Goal: Use online tool/utility

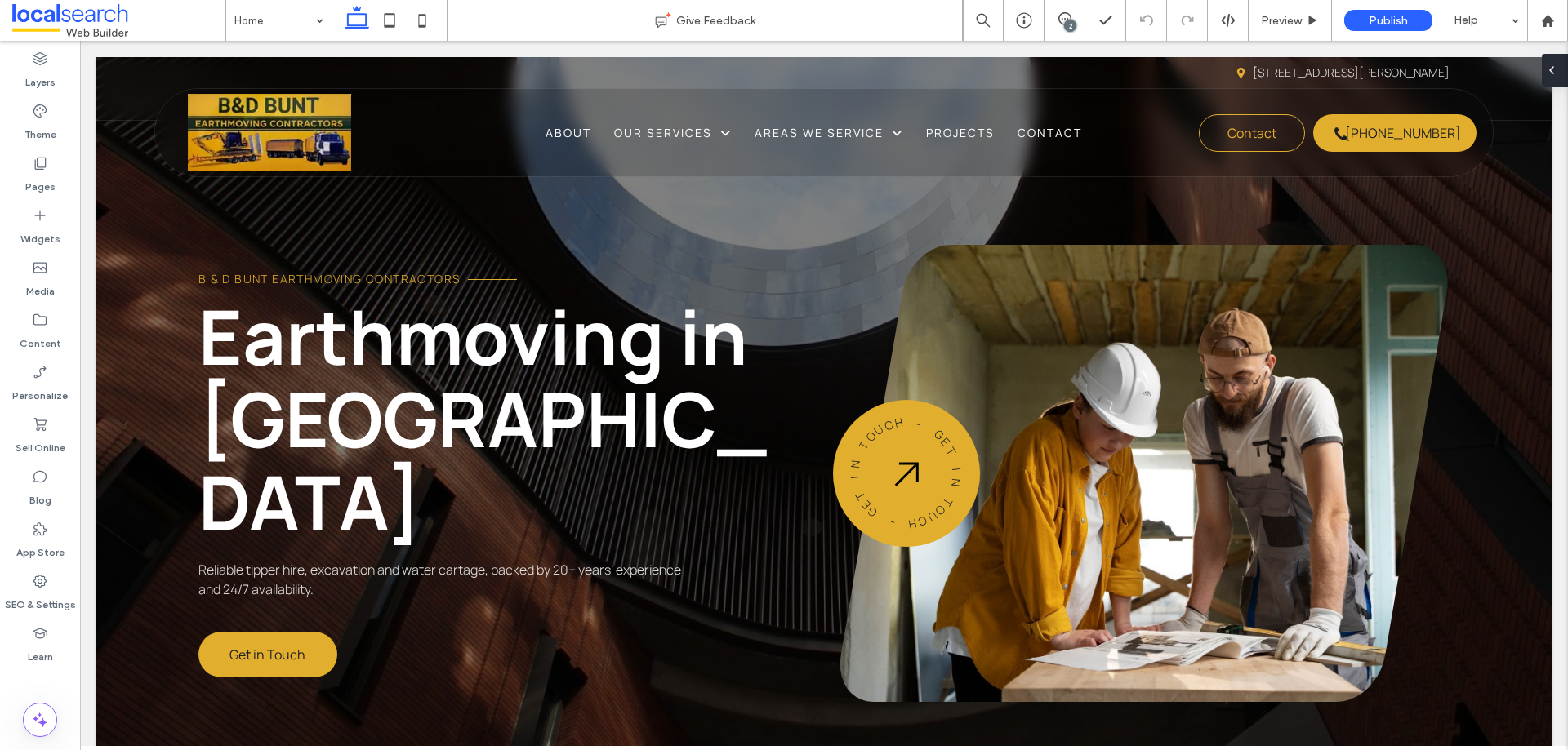
drag, startPoint x: 1555, startPoint y: 71, endPoint x: 1473, endPoint y: 32, distance: 90.8
click at [1253, 71] on icon at bounding box center [1552, 70] width 13 height 13
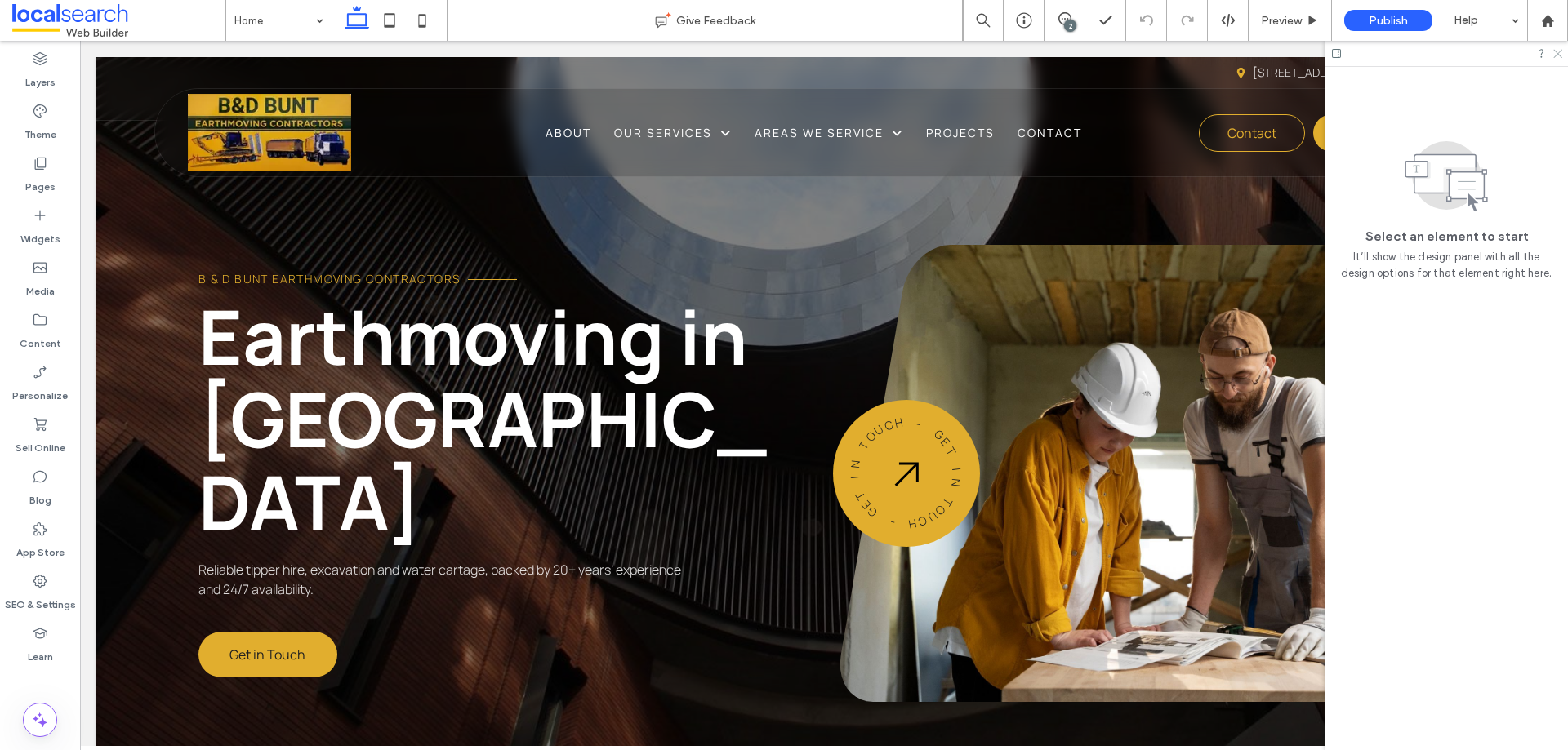
click at [1253, 54] on icon at bounding box center [1557, 52] width 11 height 11
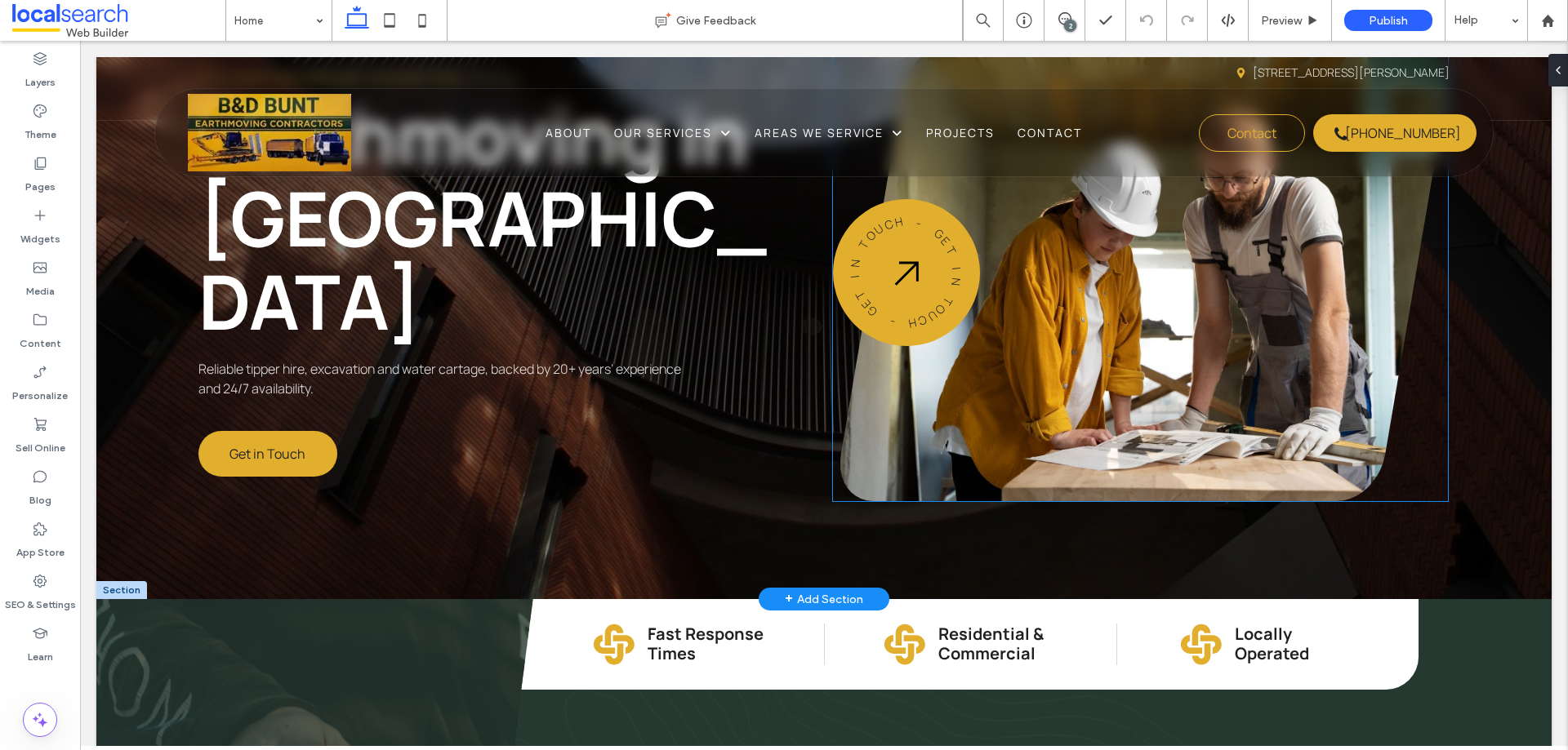
scroll to position [81, 0]
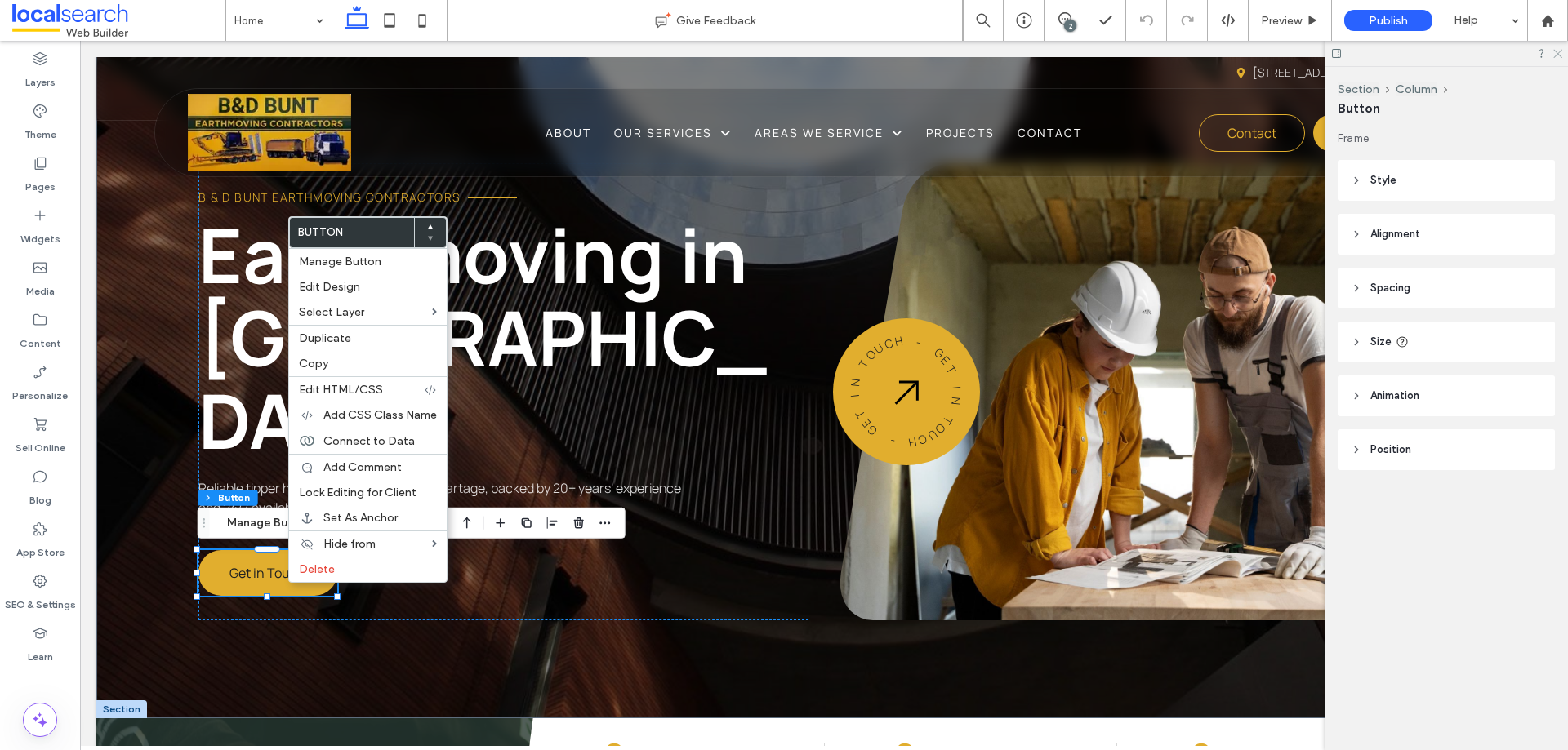
click at [1253, 52] on icon at bounding box center [1557, 52] width 11 height 11
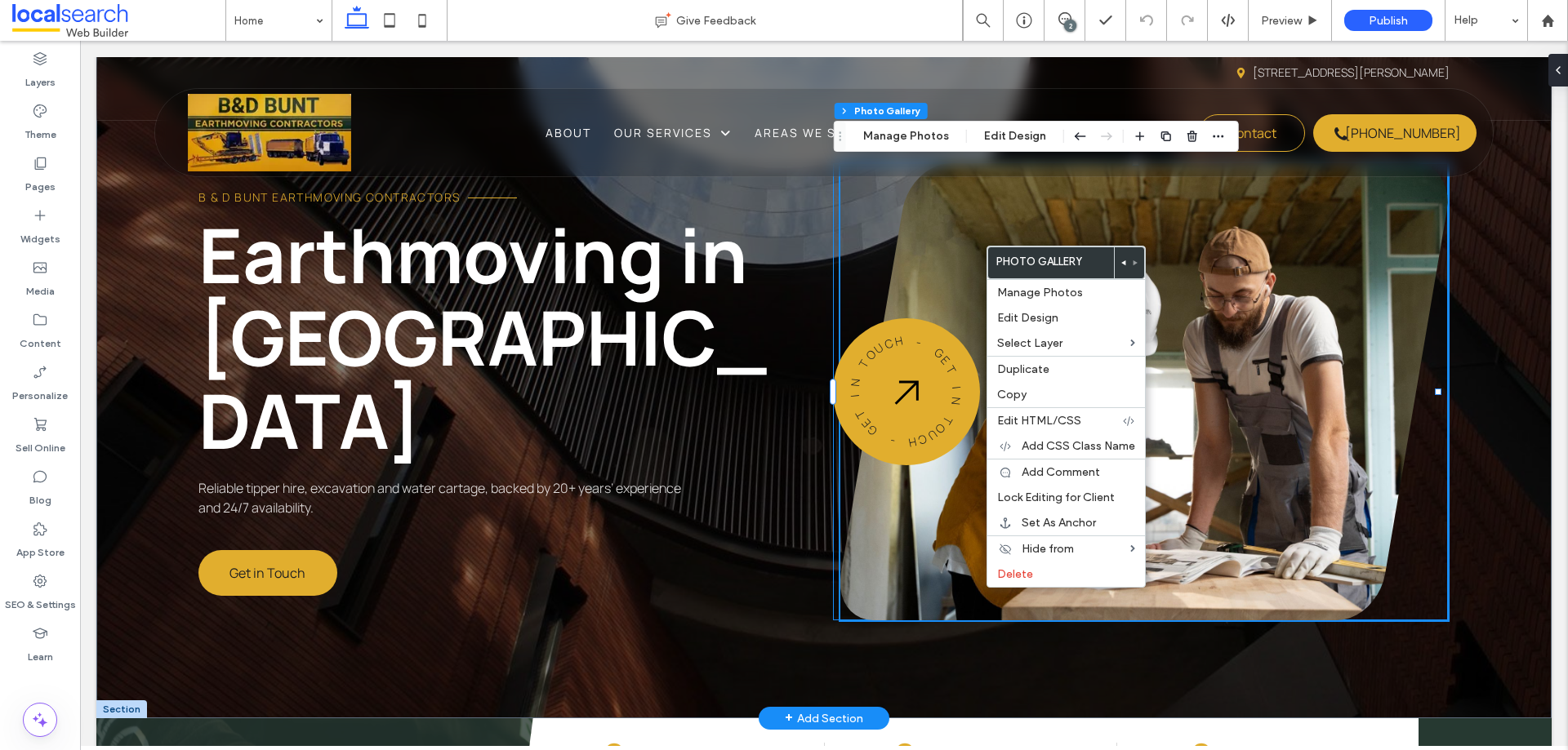
click at [833, 532] on div "- G E T I N T O U C H - G E T I N T O U C H" at bounding box center [1141, 392] width 615 height 457
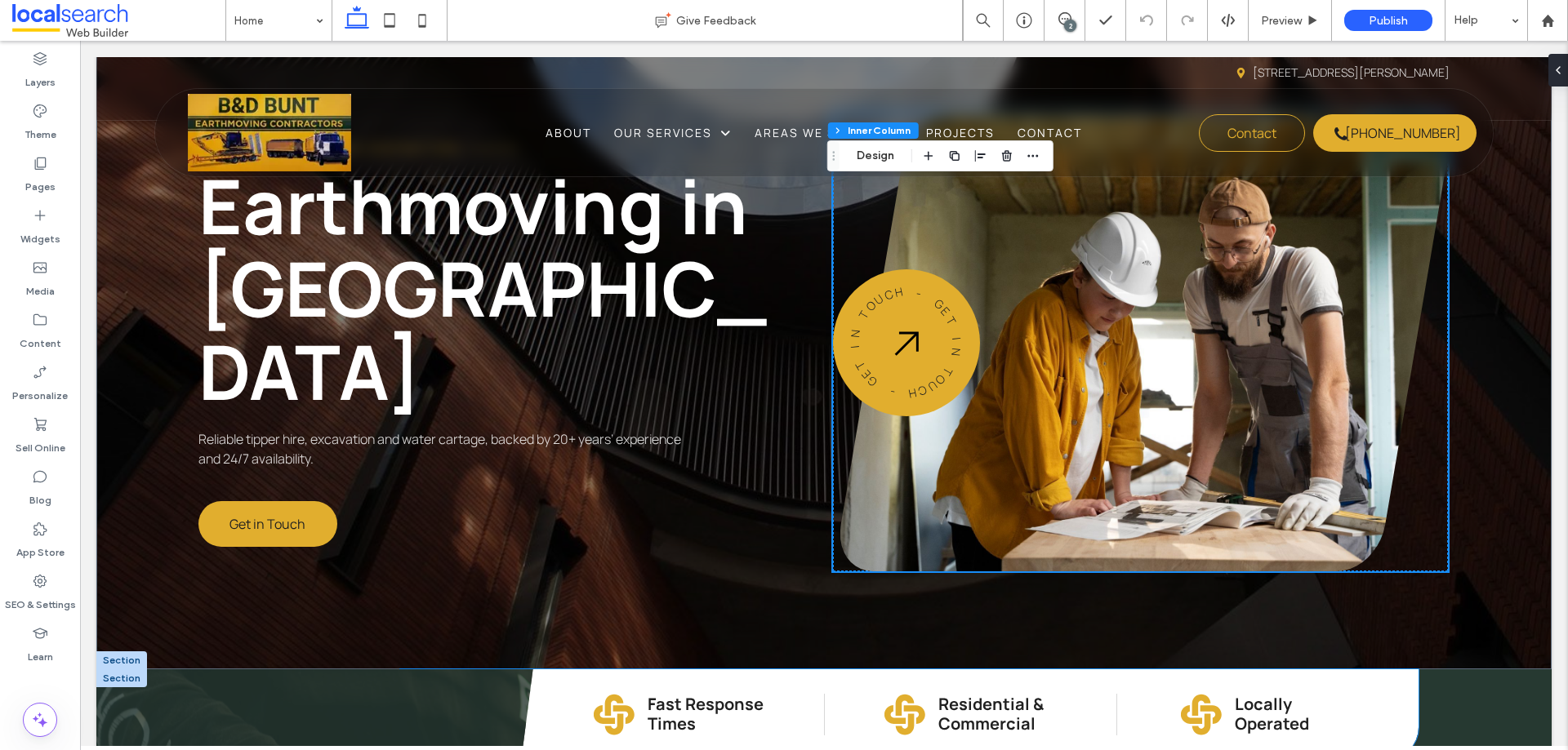
scroll to position [0, 0]
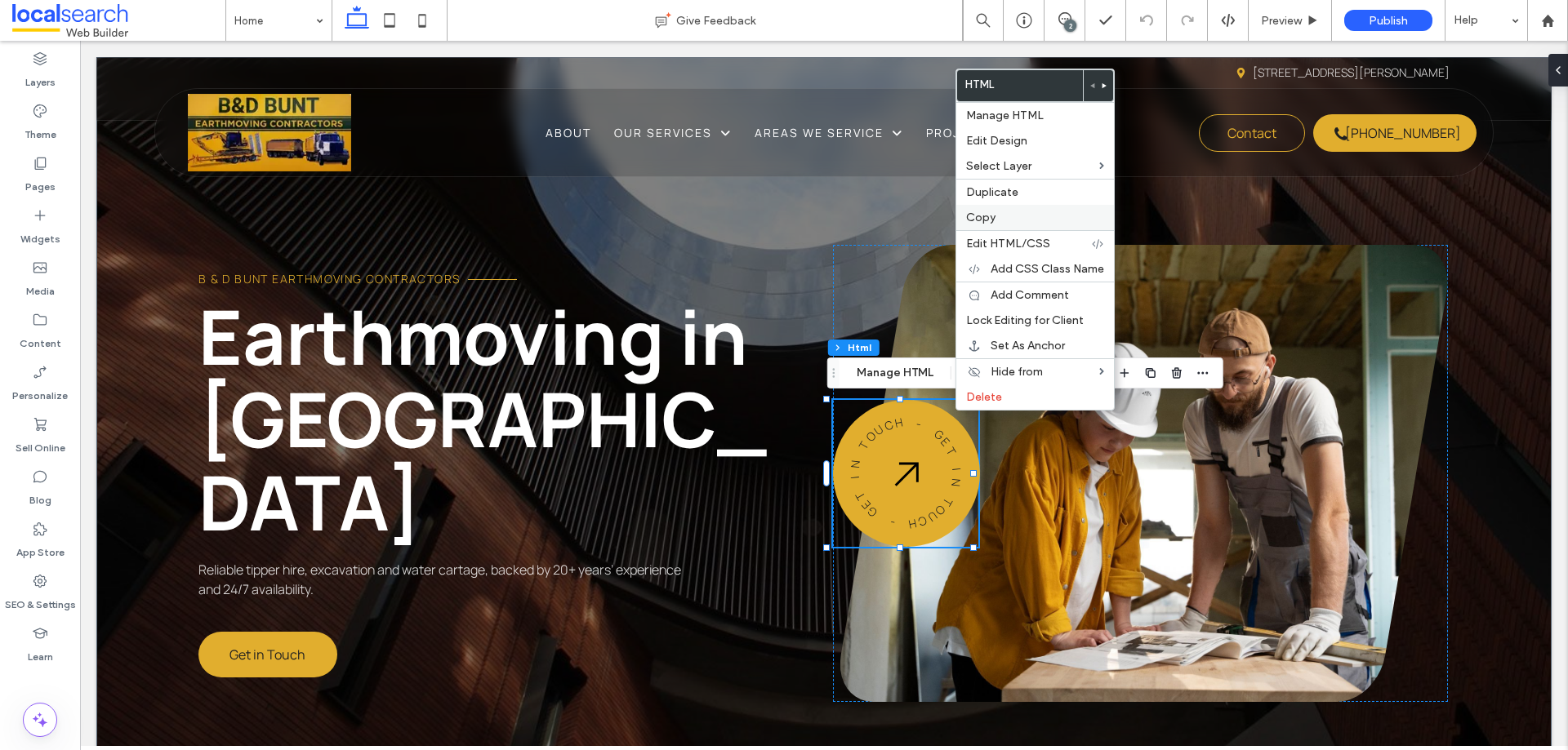
click at [987, 211] on span "Copy" at bounding box center [981, 217] width 30 height 14
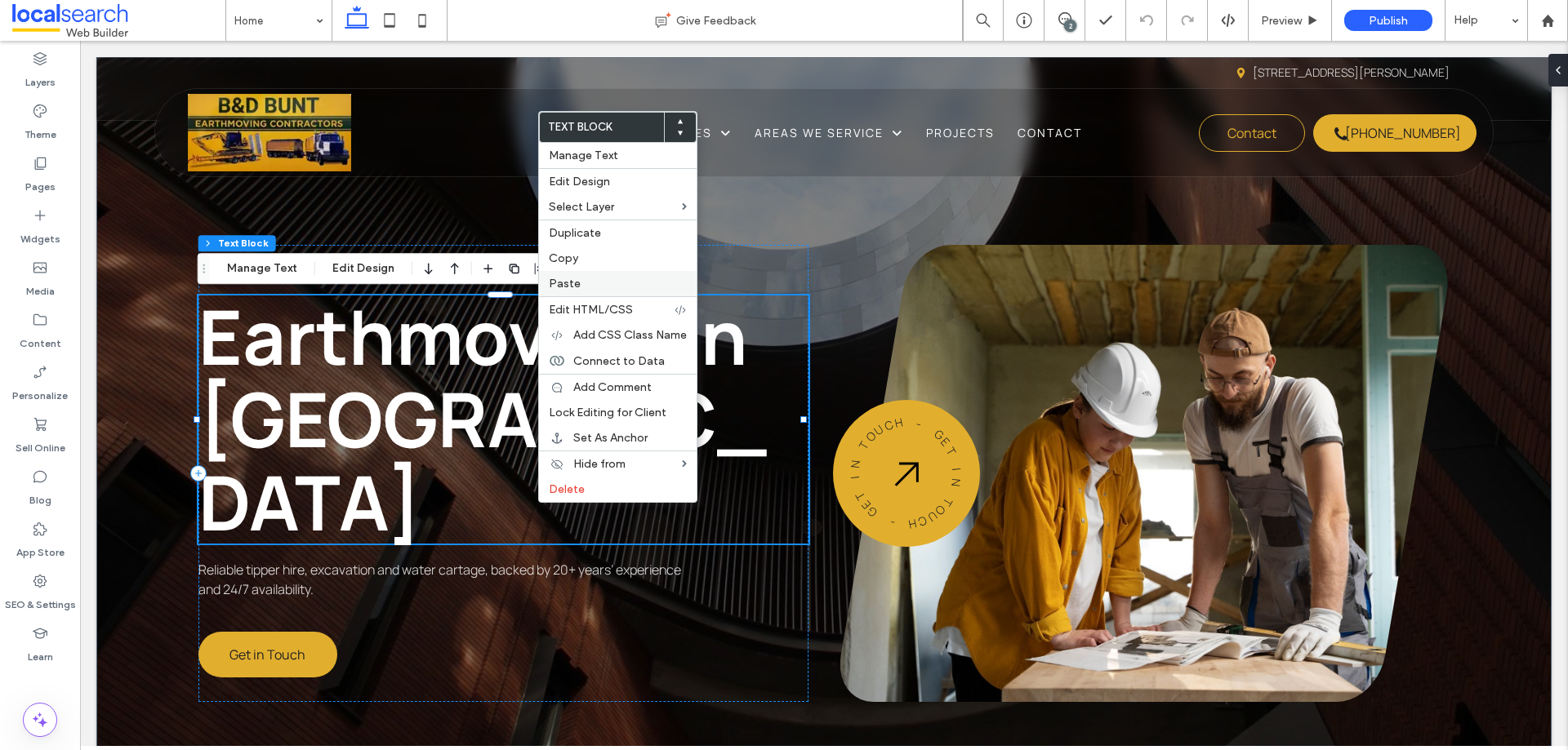
click at [572, 286] on span "Paste" at bounding box center [564, 283] width 32 height 14
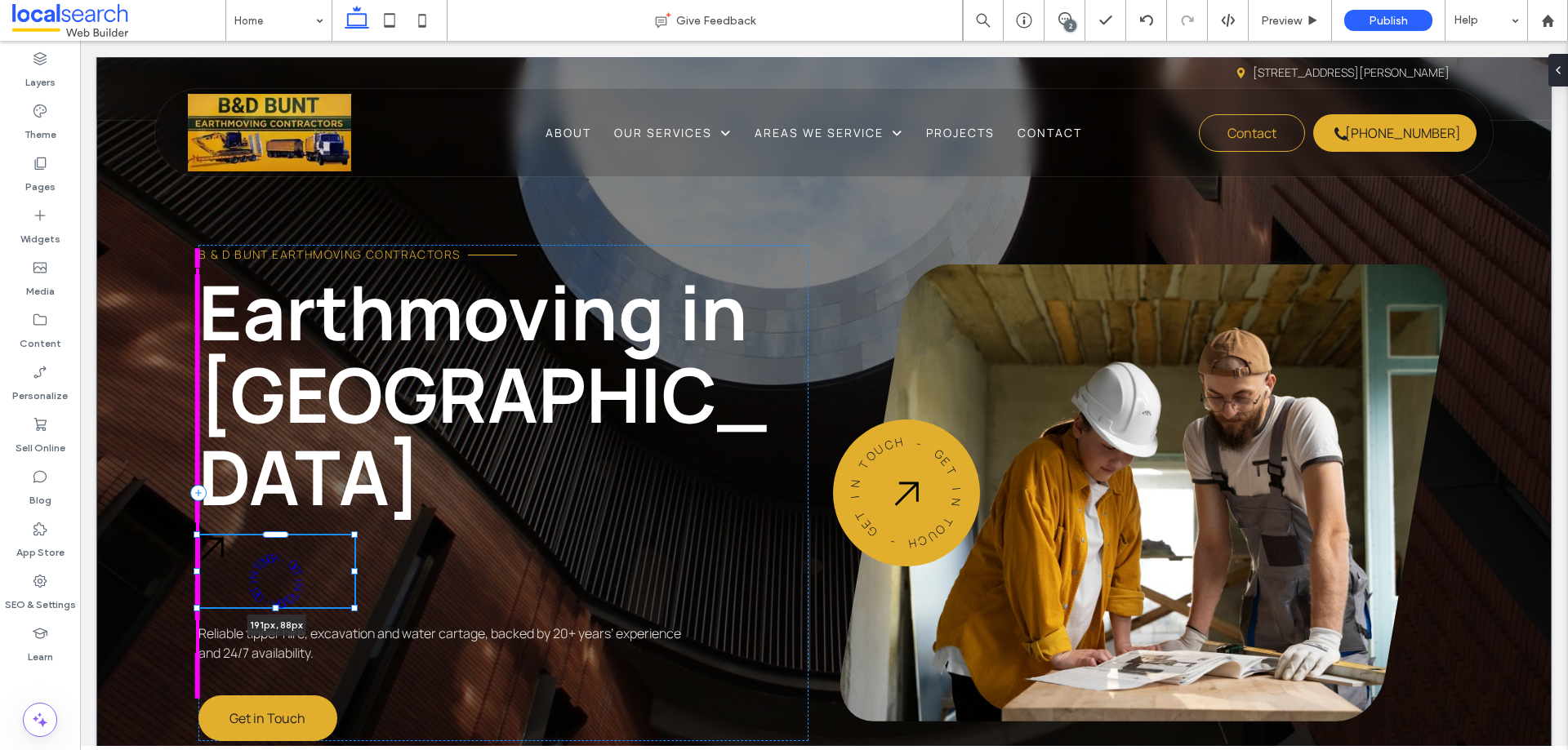
drag, startPoint x: 222, startPoint y: 563, endPoint x: 352, endPoint y: 586, distance: 132.0
click at [352, 572] on div "B & D Bunt Earthmoving Contractors Earthmoving in [GEOGRAPHIC_DATA] - G E T I N…" at bounding box center [824, 448] width 1455 height 783
type input "***"
type input "**"
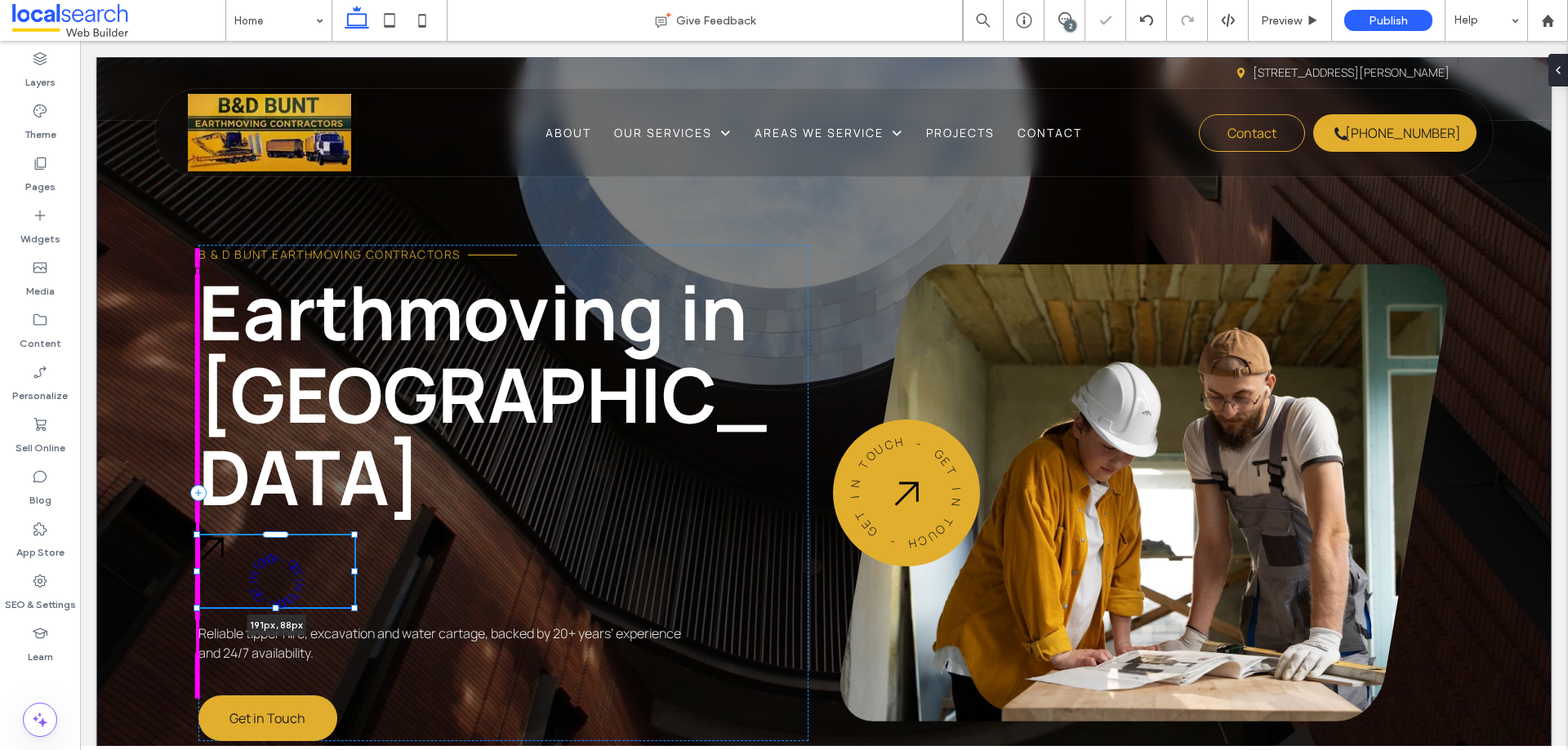
type input "**"
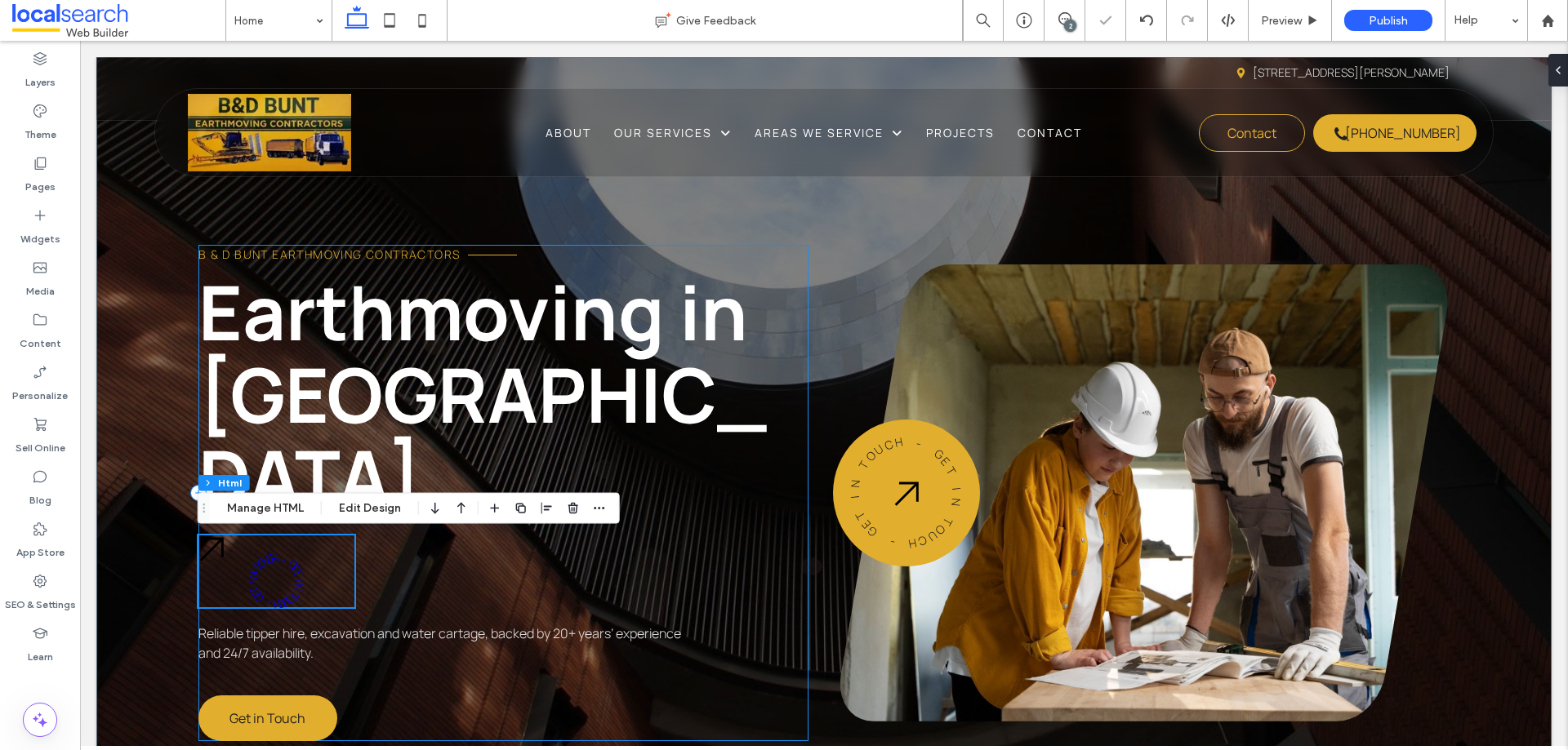
scroll to position [81, 0]
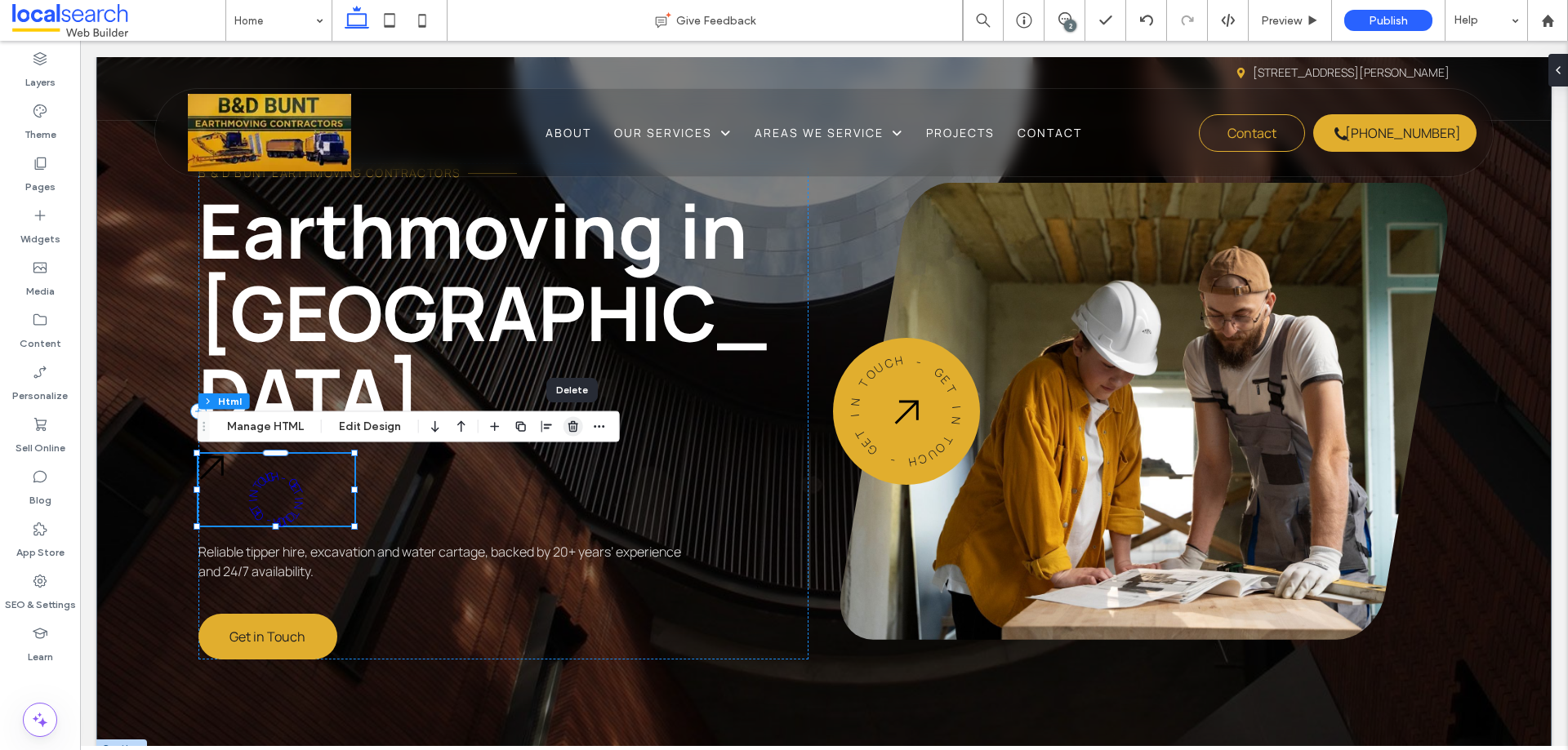
click at [568, 425] on use "button" at bounding box center [573, 427] width 10 height 11
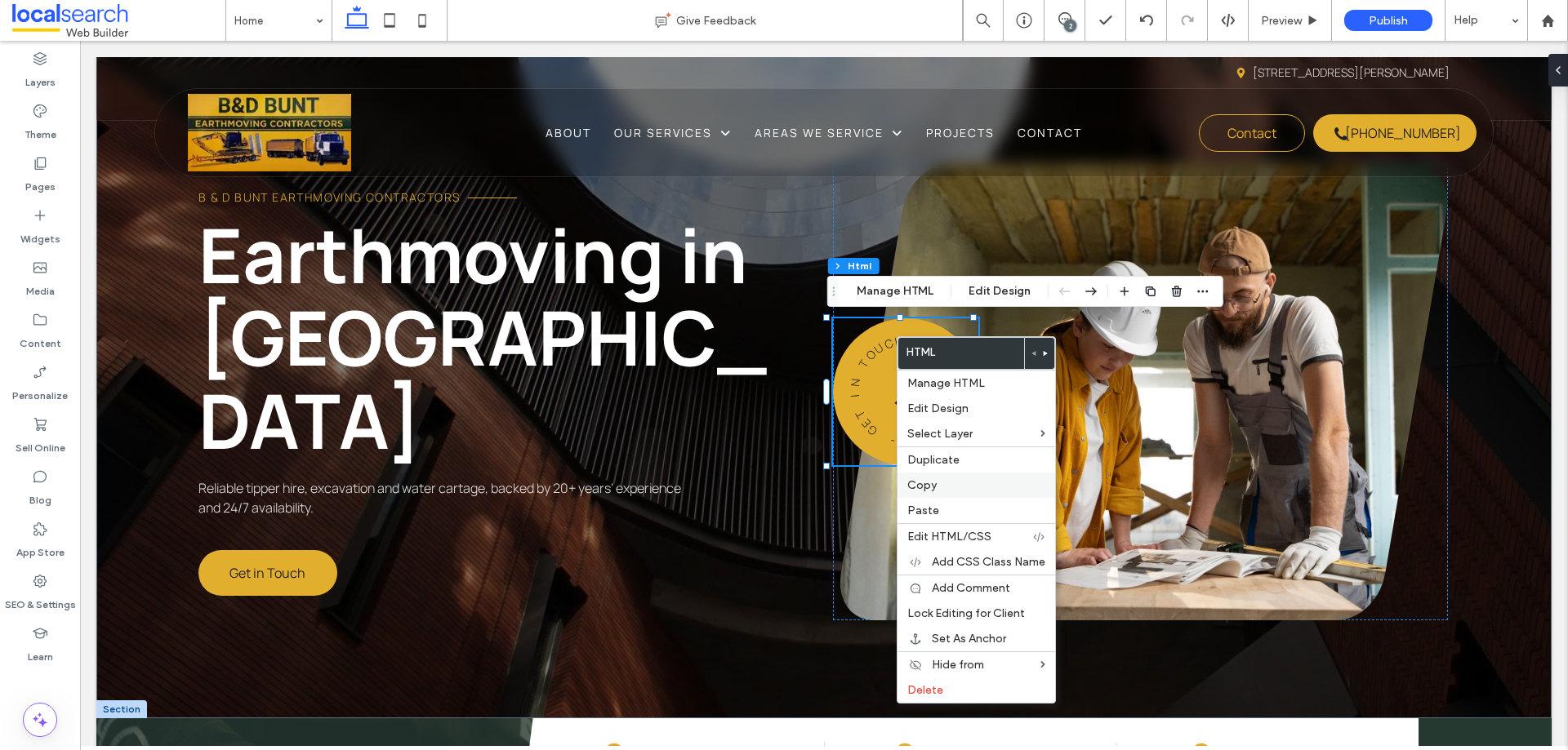
click at [927, 484] on span "Copy" at bounding box center [922, 485] width 30 height 14
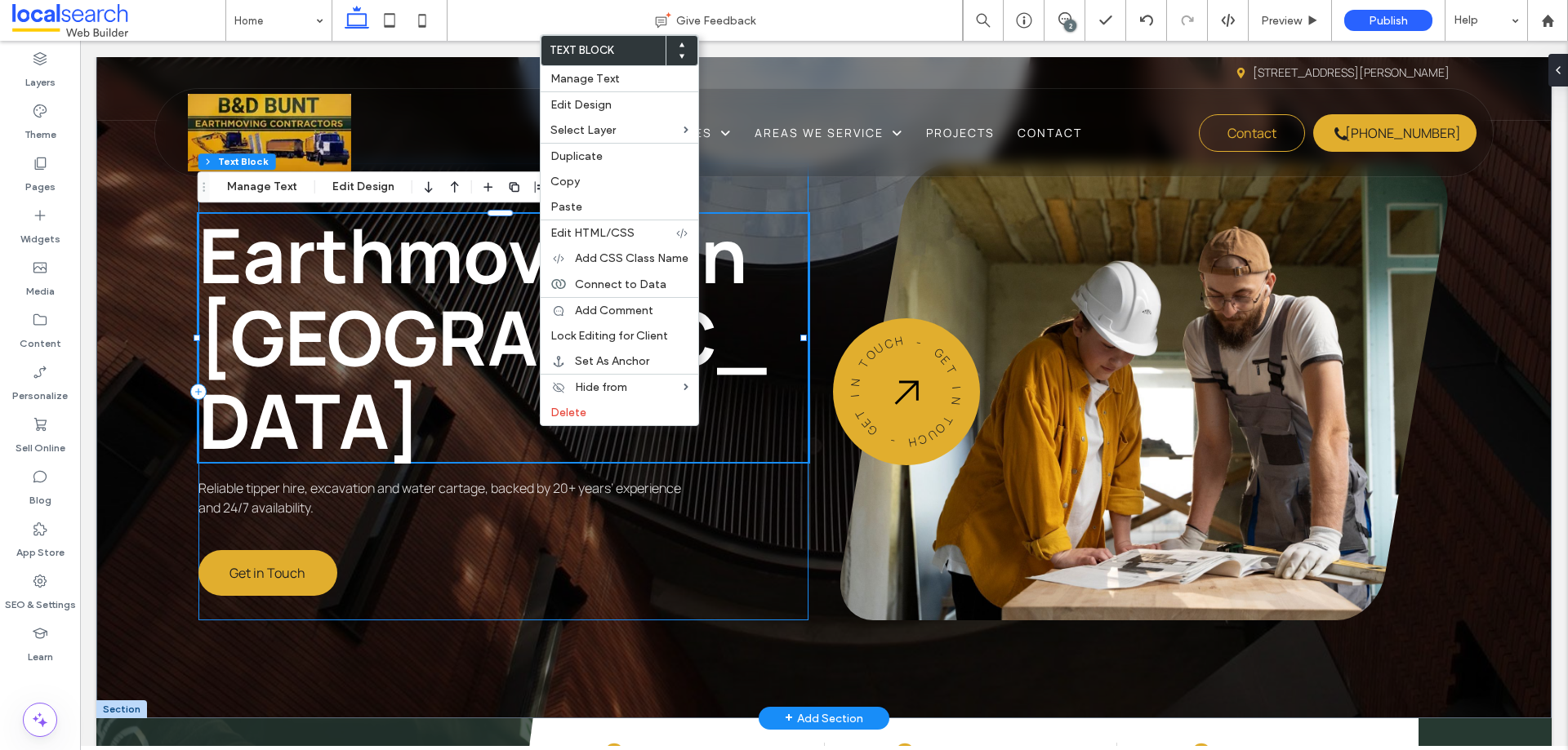
click at [774, 558] on div "B & D Bunt Earthmoving Contractors Earthmoving in [GEOGRAPHIC_DATA] Reliable ti…" at bounding box center [503, 392] width 610 height 457
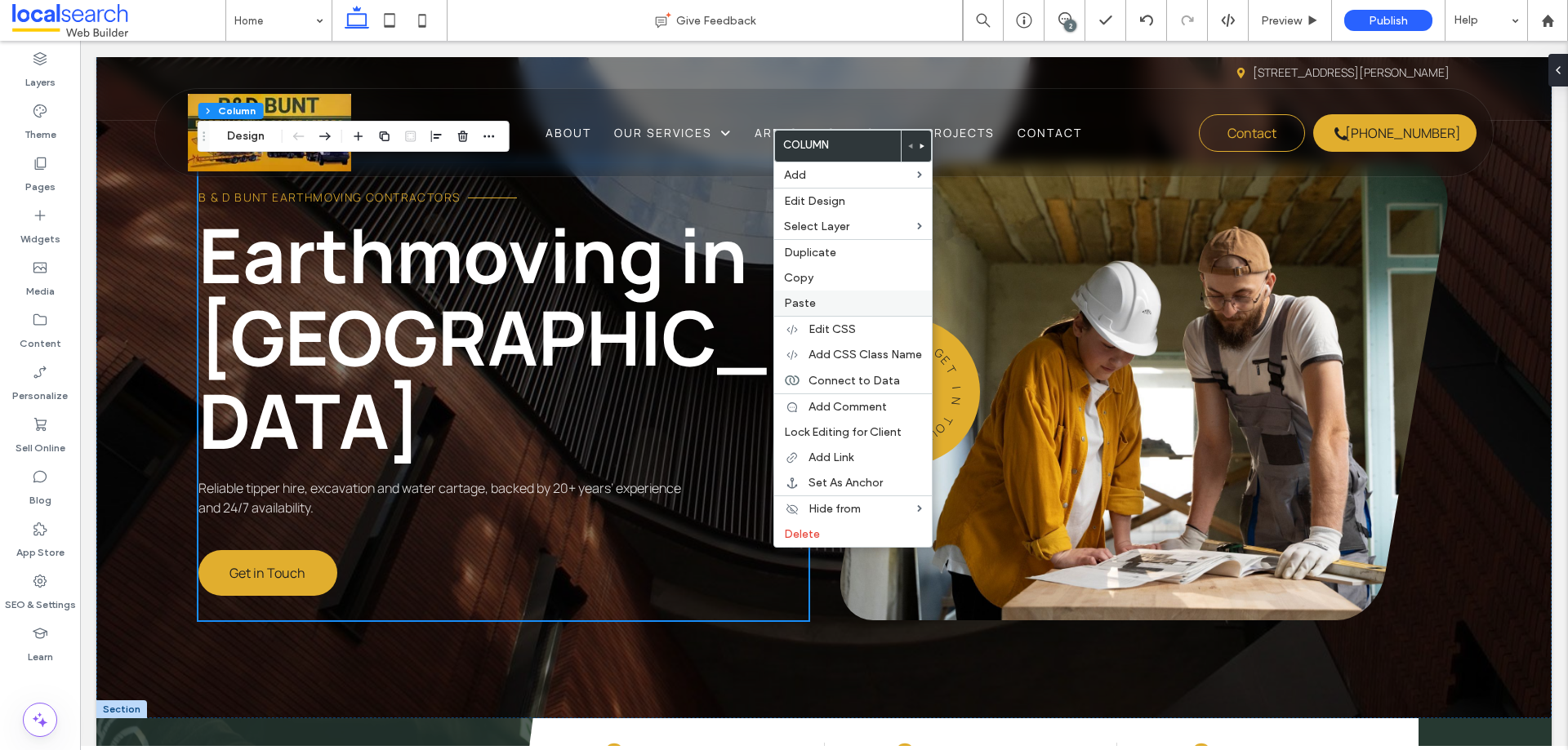
click at [800, 302] on span "Paste" at bounding box center [800, 303] width 32 height 14
